Goal: Transaction & Acquisition: Purchase product/service

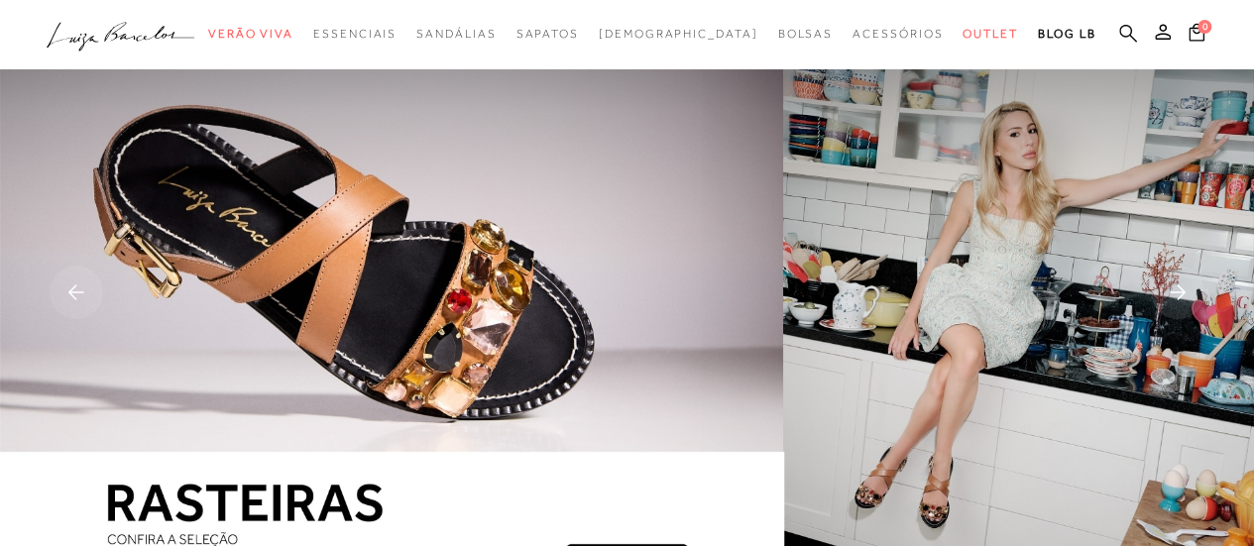
click at [1124, 44] on link at bounding box center [1128, 35] width 18 height 25
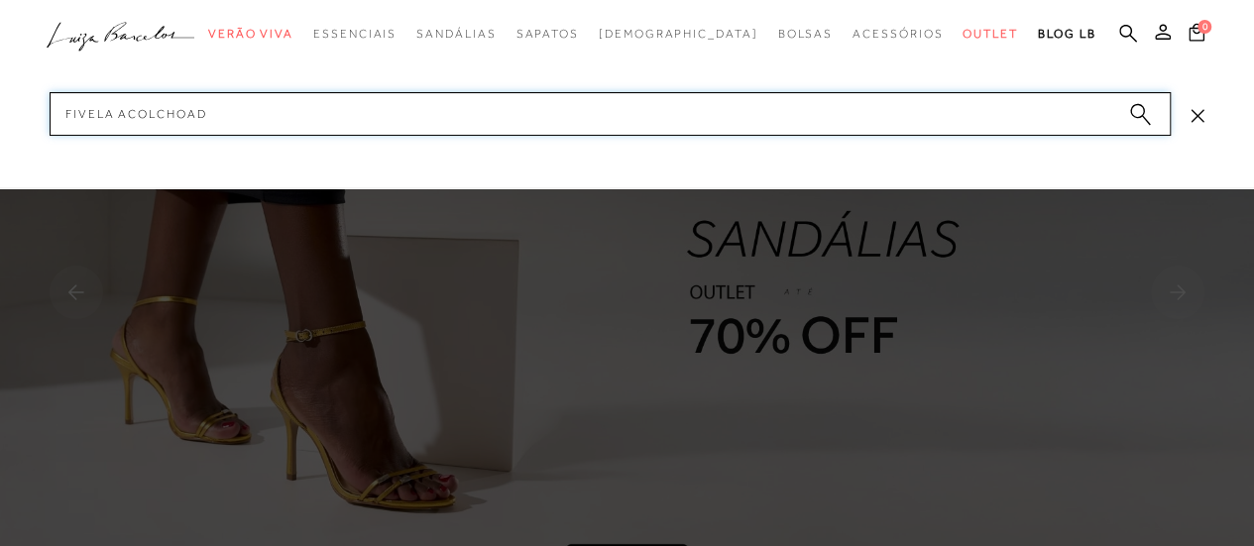
type input "fivela acolchoada"
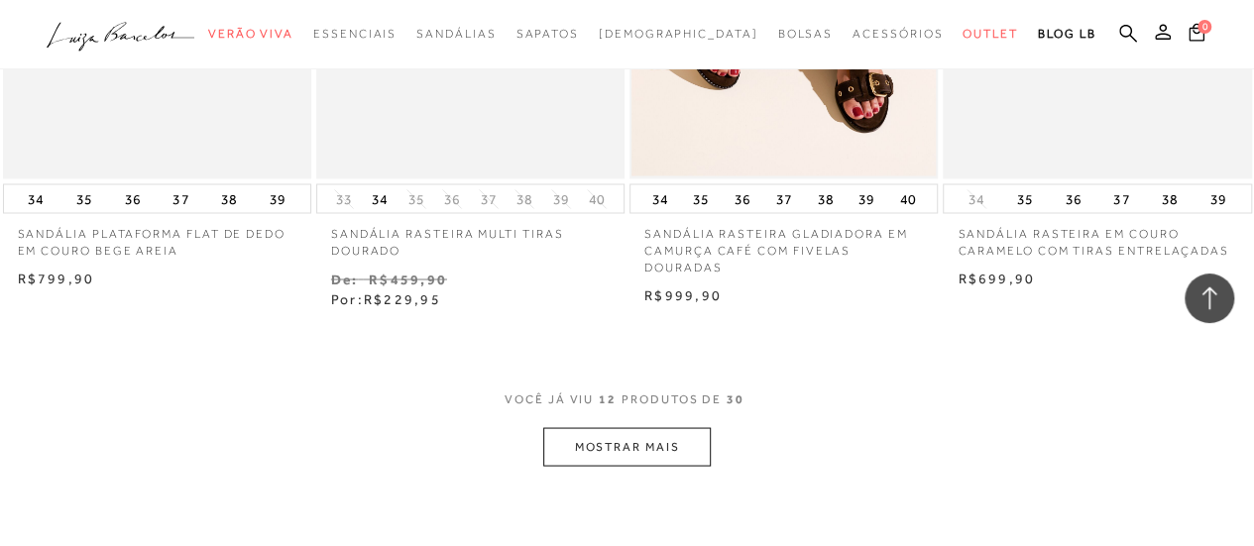
scroll to position [1674, 0]
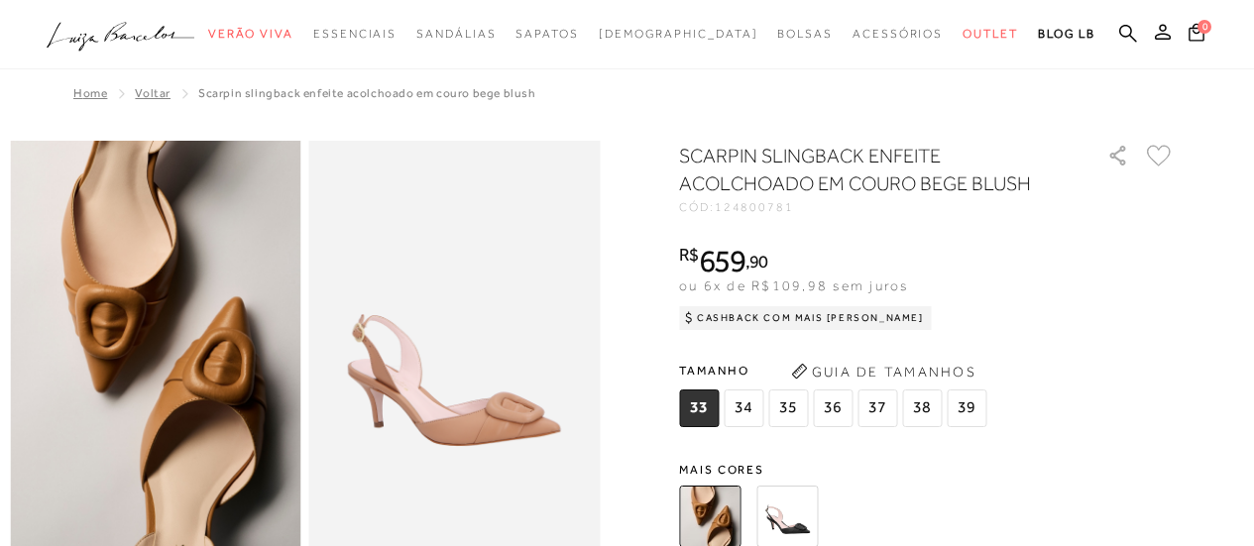
scroll to position [108, 0]
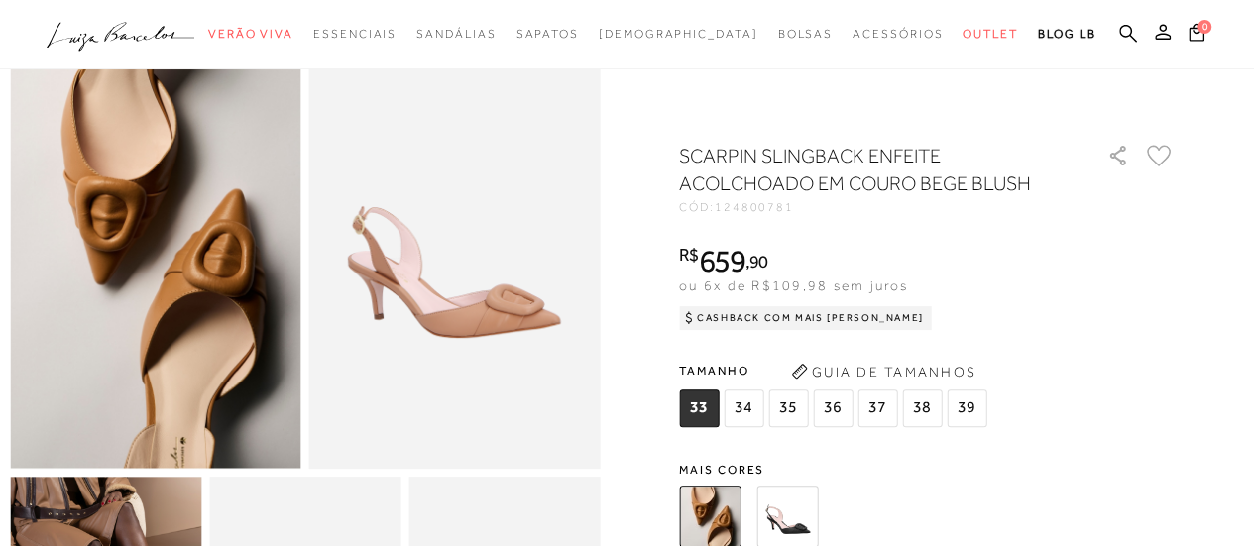
drag, startPoint x: 0, startPoint y: 0, endPoint x: 528, endPoint y: 310, distance: 612.9
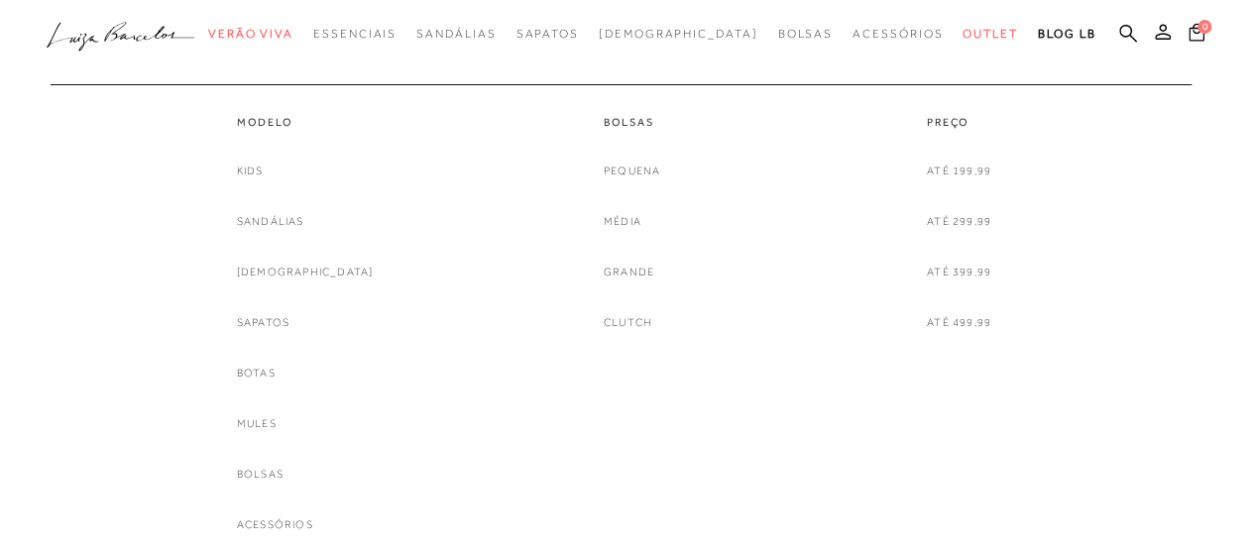
scroll to position [411, 0]
